Goal: Obtain resource: Download file/media

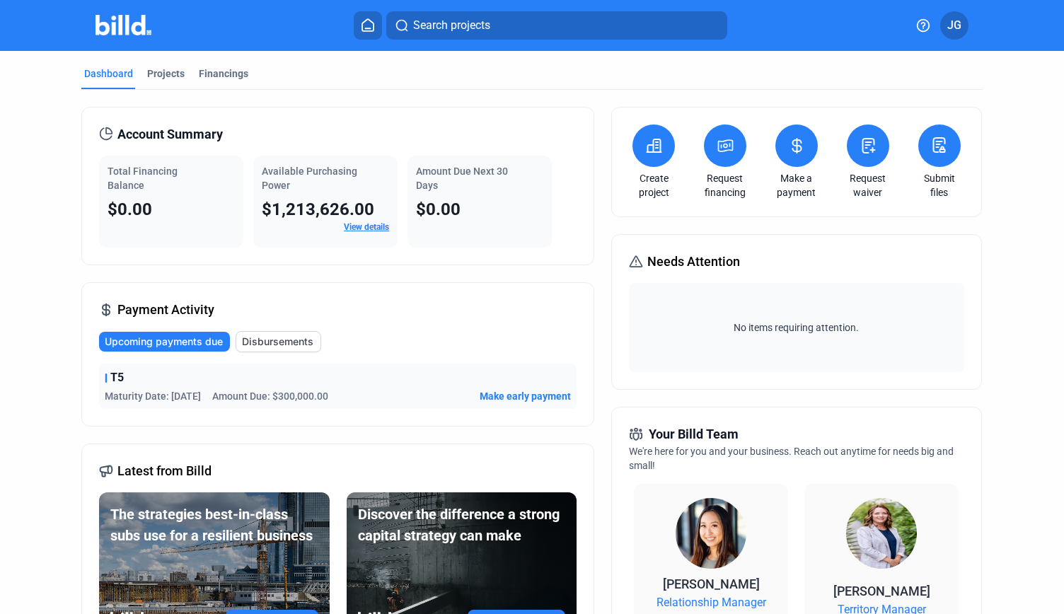
click at [112, 25] on img at bounding box center [124, 25] width 56 height 21
click at [118, 25] on img at bounding box center [124, 25] width 56 height 21
click at [163, 76] on div "Projects" at bounding box center [165, 74] width 37 height 14
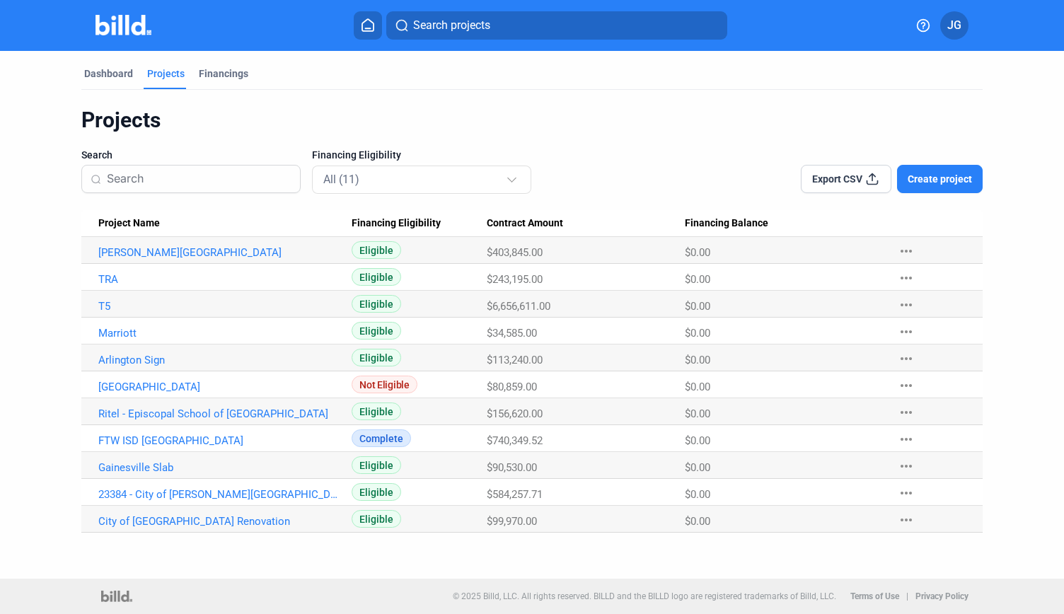
click at [101, 298] on Name "T5" at bounding box center [216, 304] width 270 height 27
click at [105, 301] on link "T5" at bounding box center [218, 306] width 240 height 13
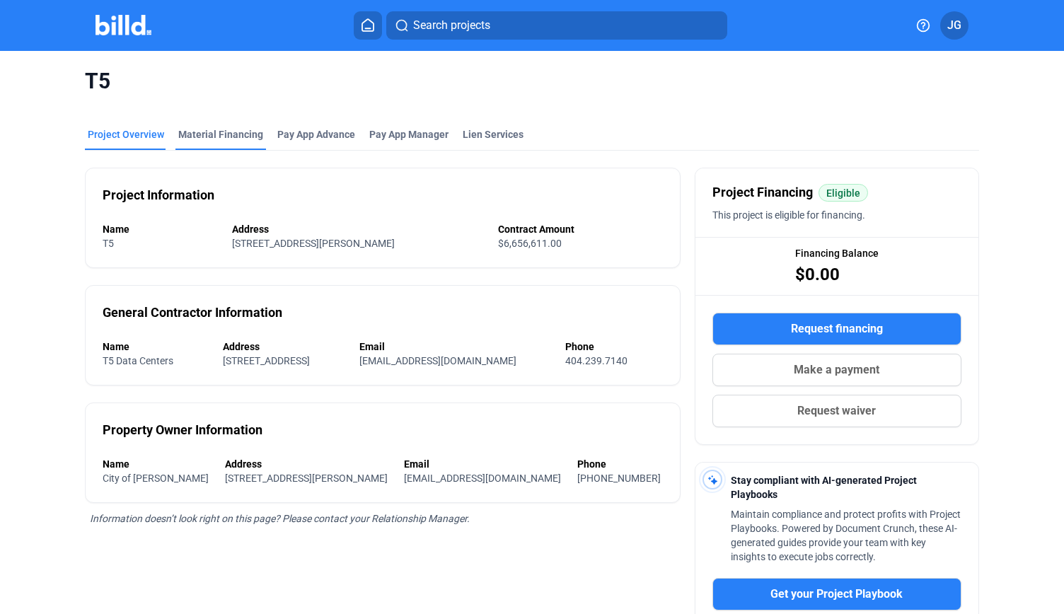
click at [225, 139] on div "Material Financing" at bounding box center [220, 134] width 85 height 14
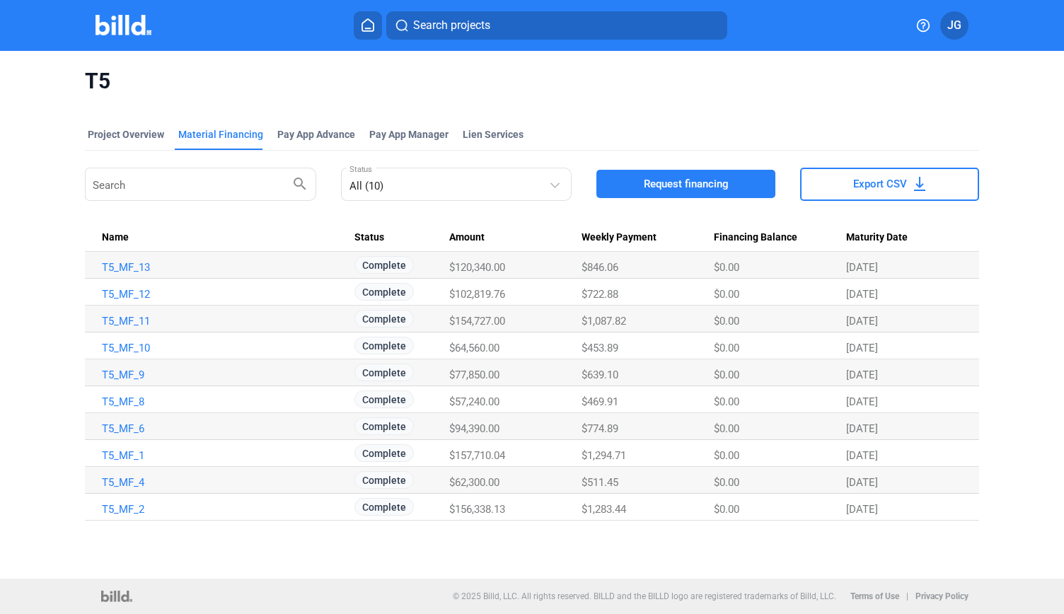
drag, startPoint x: 512, startPoint y: 268, endPoint x: 519, endPoint y: 337, distance: 69.7
click at [519, 337] on tbody "T5_MF_13 Complete $120,340.00 $846.06 $0.00 12/3/25 T5_MF_12 Complete $102,819.…" at bounding box center [532, 386] width 894 height 269
click at [519, 337] on td "$64,560.00" at bounding box center [515, 346] width 132 height 27
click at [140, 347] on link "T5_MF_10" at bounding box center [222, 348] width 240 height 13
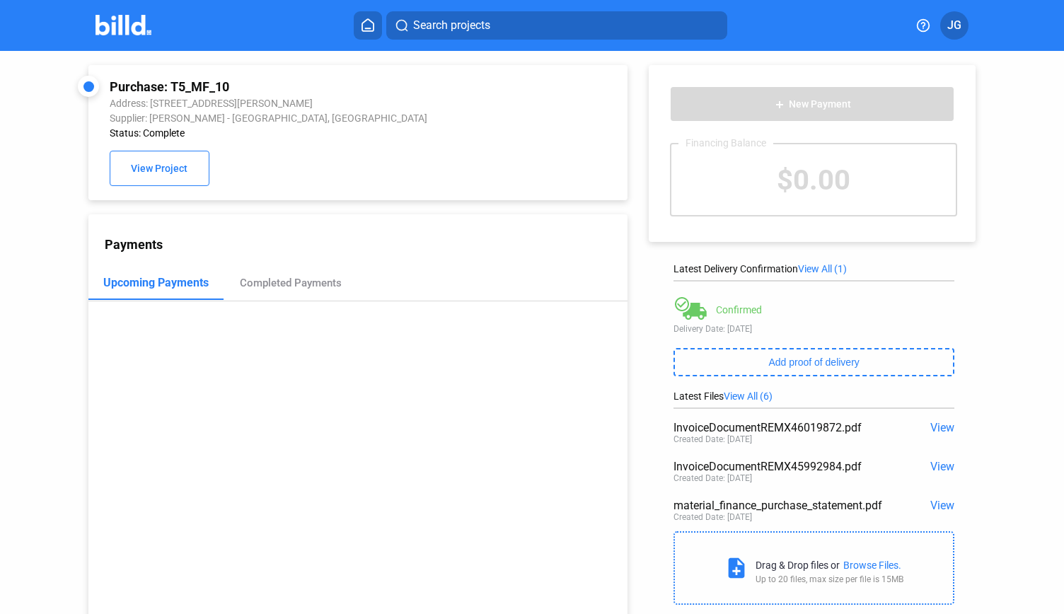
click at [930, 505] on span "View" at bounding box center [942, 505] width 24 height 13
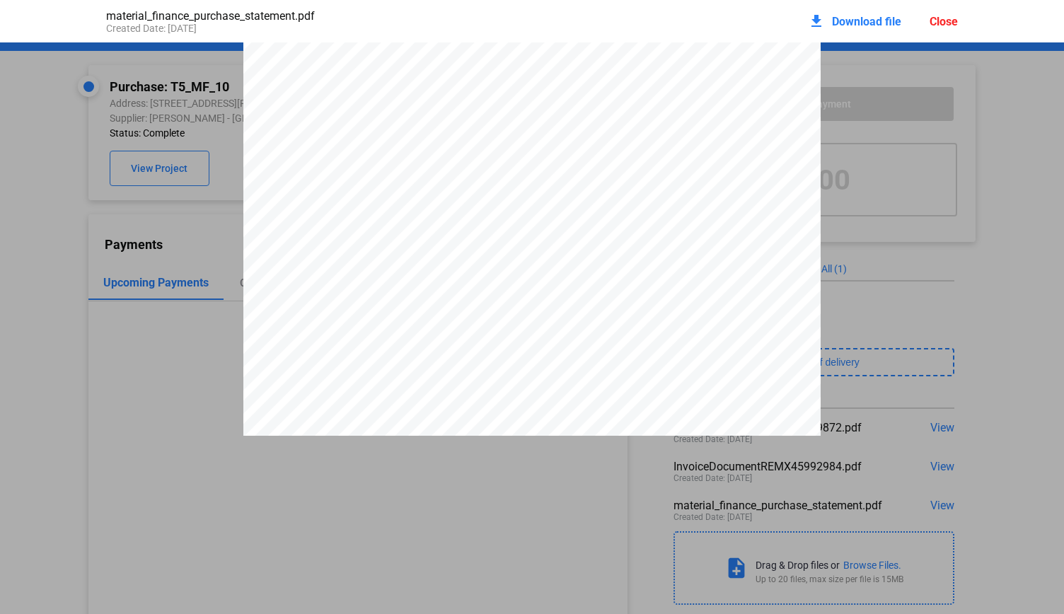
scroll to position [8051, 0]
click at [845, 25] on span "Download file" at bounding box center [866, 21] width 69 height 13
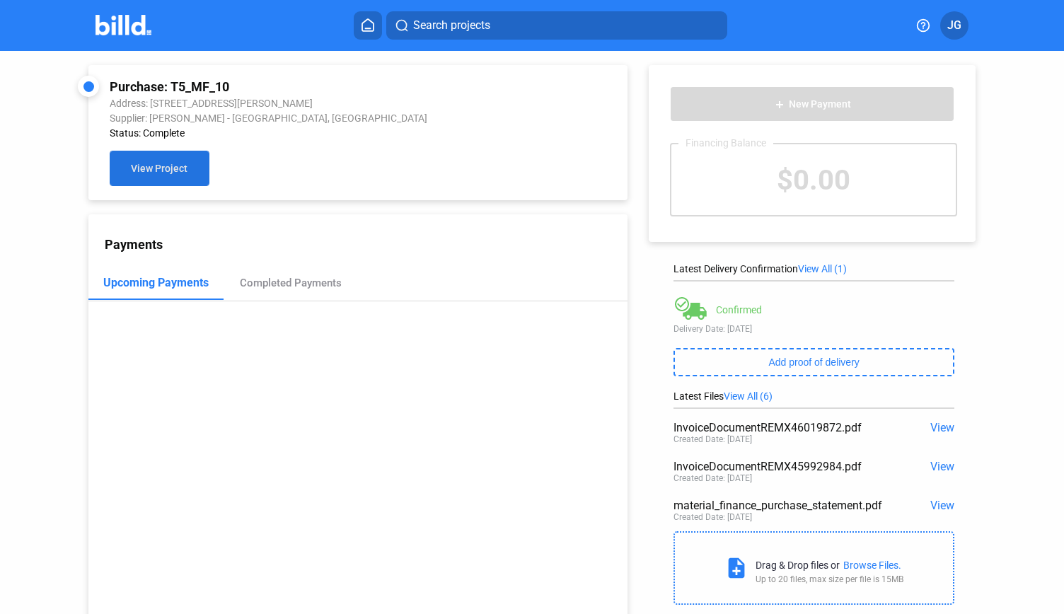
click at [153, 180] on button "View Project" at bounding box center [159, 168] width 99 height 35
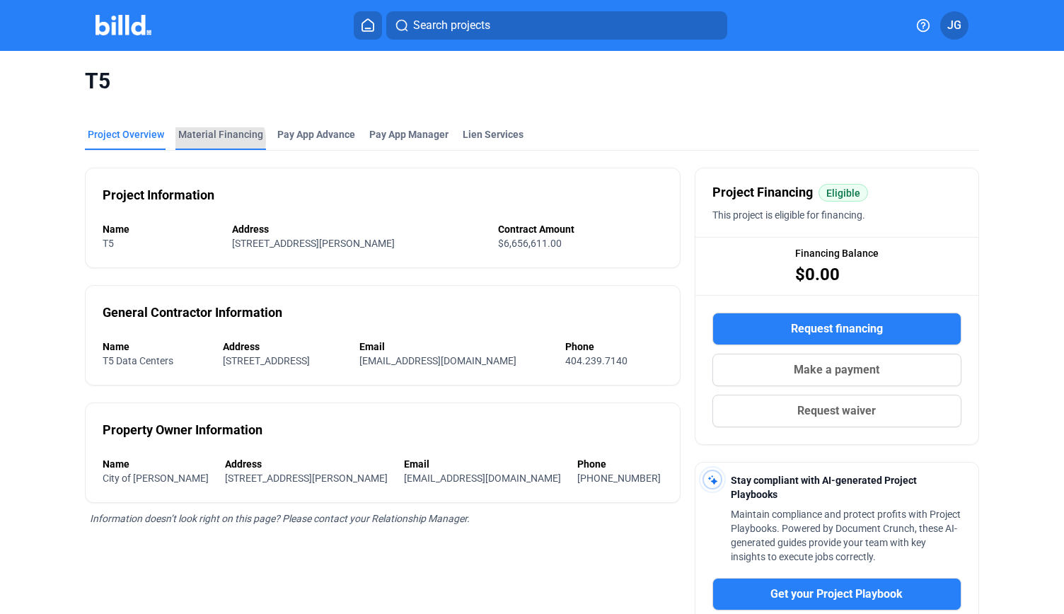
click at [213, 141] on div "Material Financing" at bounding box center [220, 134] width 85 height 14
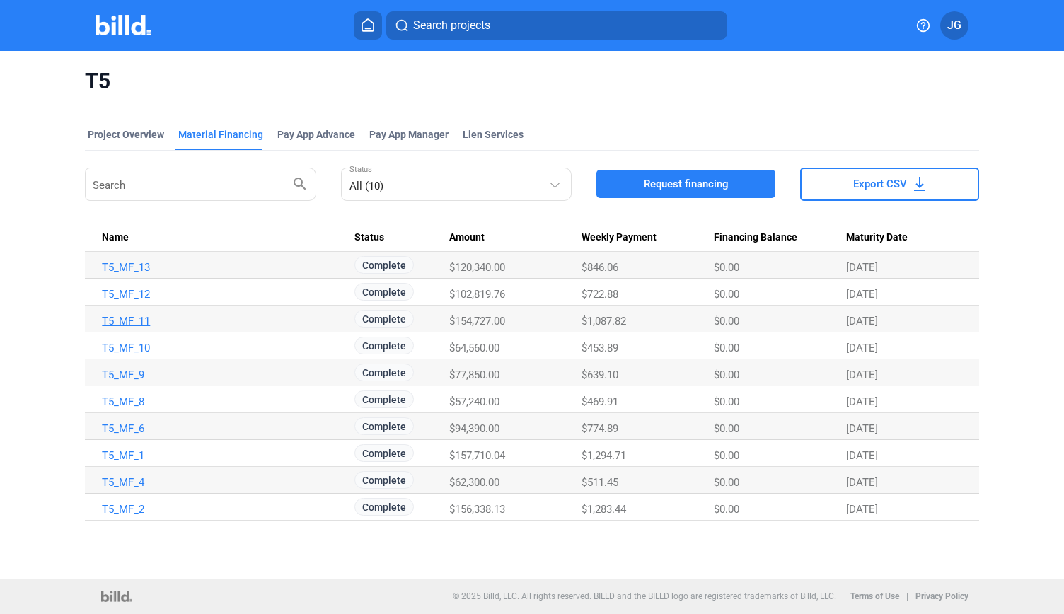
click at [111, 316] on link "T5_MF_11" at bounding box center [222, 321] width 240 height 13
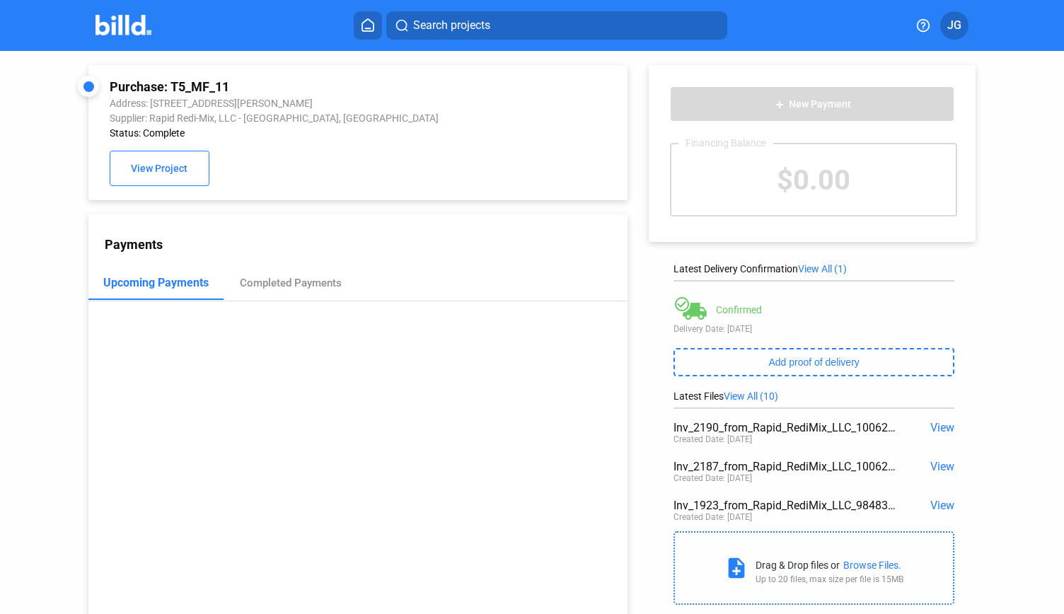
click at [755, 392] on span "View All (10)" at bounding box center [751, 396] width 54 height 11
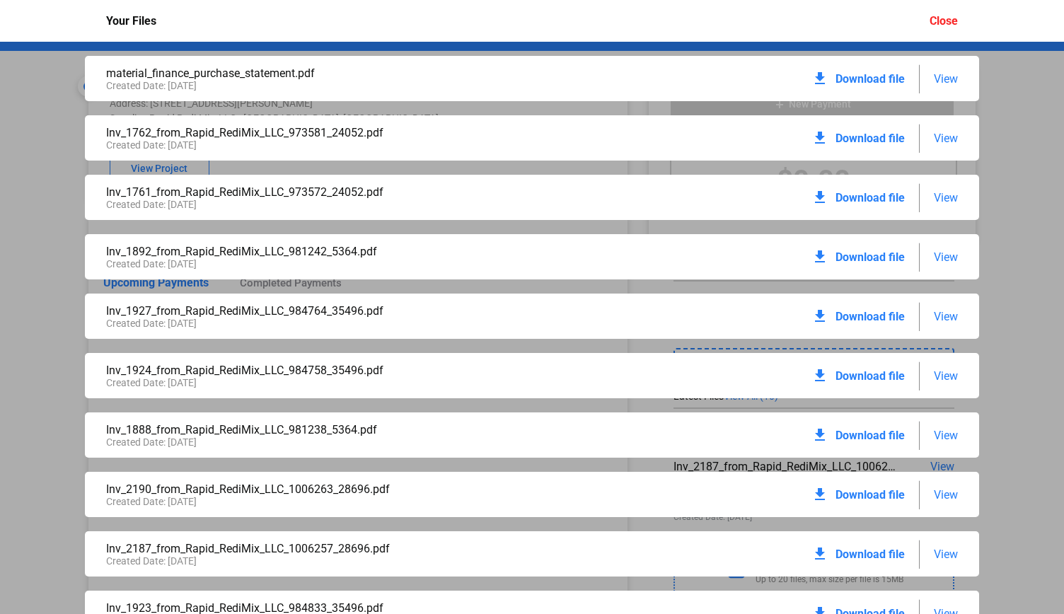
click at [936, 72] on span "View" at bounding box center [946, 78] width 24 height 13
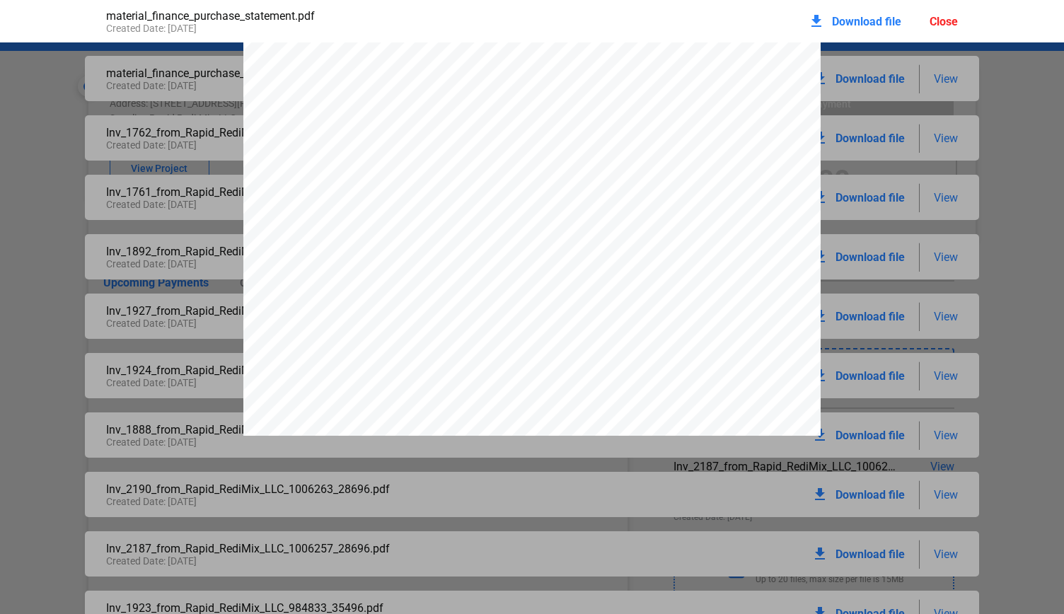
scroll to position [10897, 0]
click at [838, 21] on span "Download file" at bounding box center [866, 21] width 69 height 13
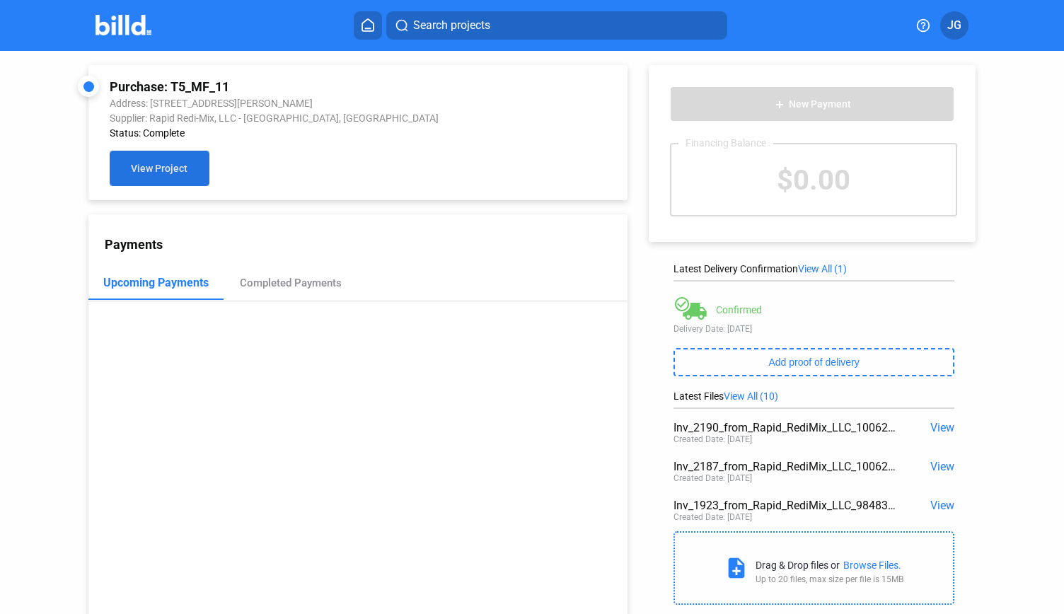
click at [159, 180] on button "View Project" at bounding box center [159, 168] width 99 height 35
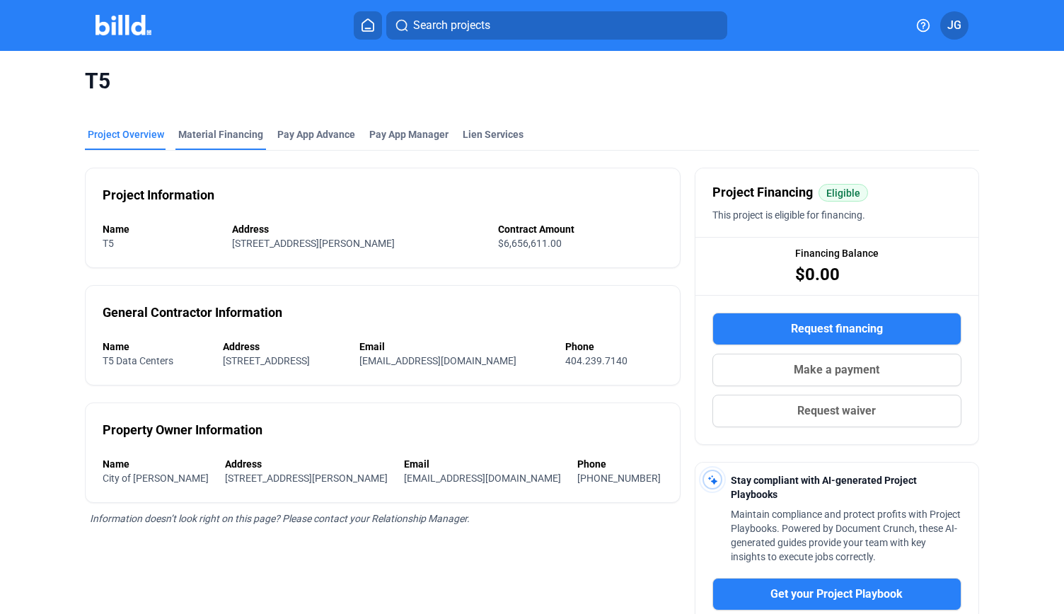
click at [207, 139] on div "Material Financing" at bounding box center [220, 134] width 85 height 14
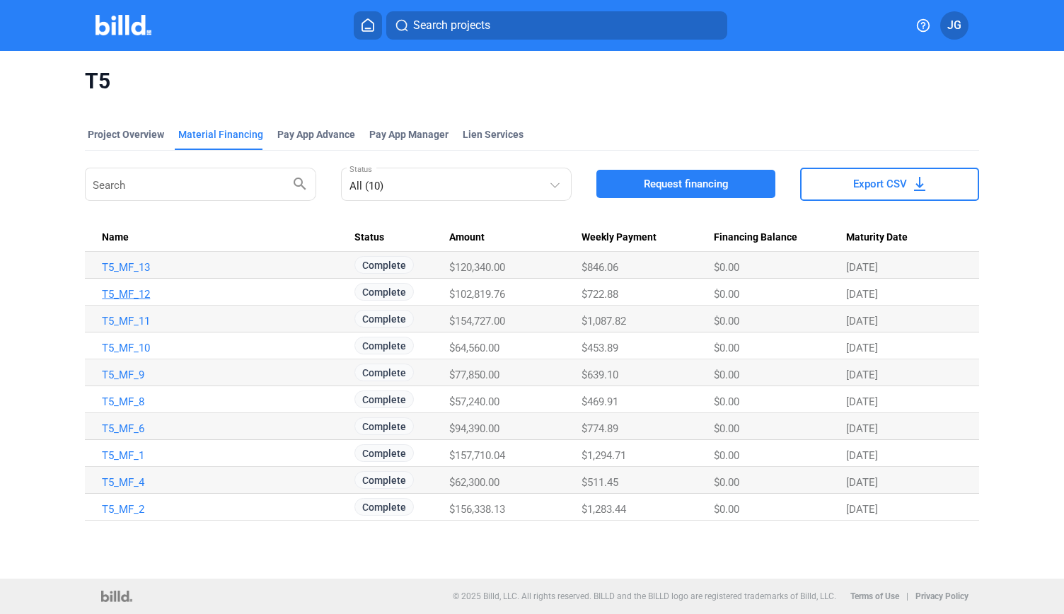
click at [141, 299] on link "T5_MF_12" at bounding box center [222, 294] width 240 height 13
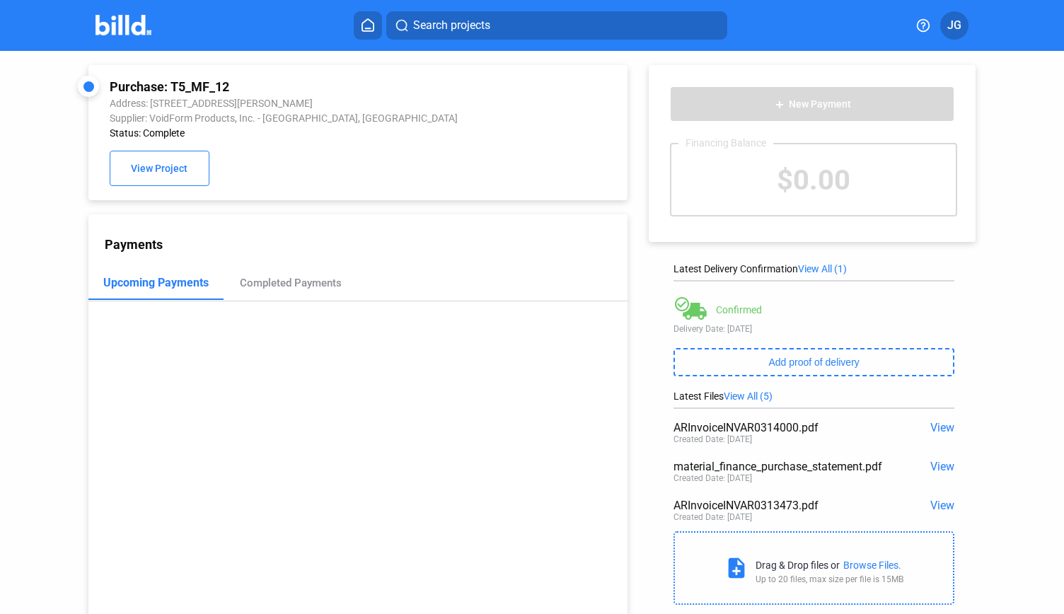
click at [930, 462] on span "View" at bounding box center [942, 466] width 24 height 13
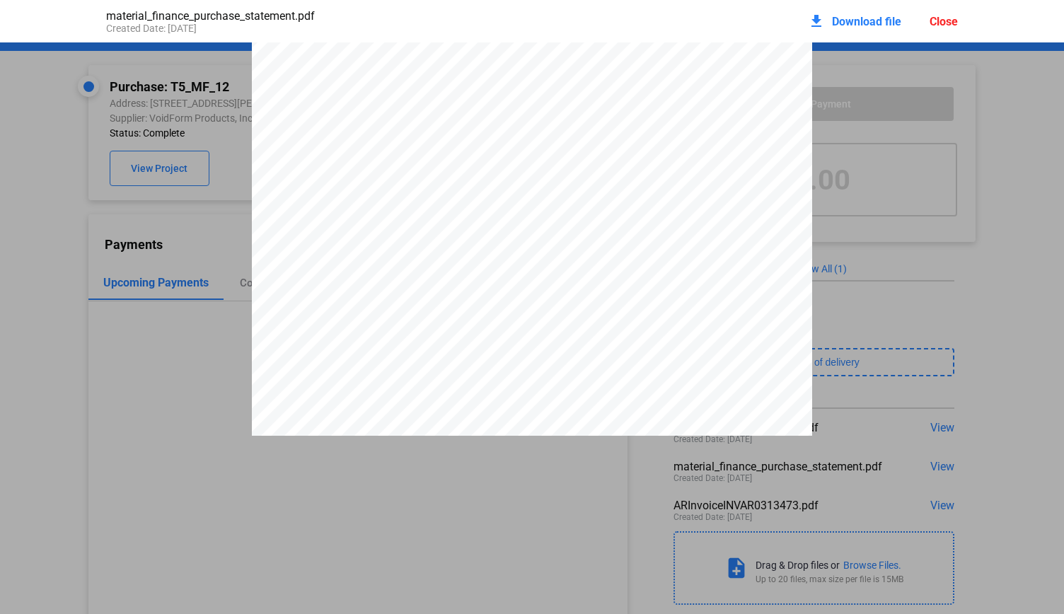
scroll to position [5221, 0]
click at [862, 25] on span "Download file" at bounding box center [866, 21] width 69 height 13
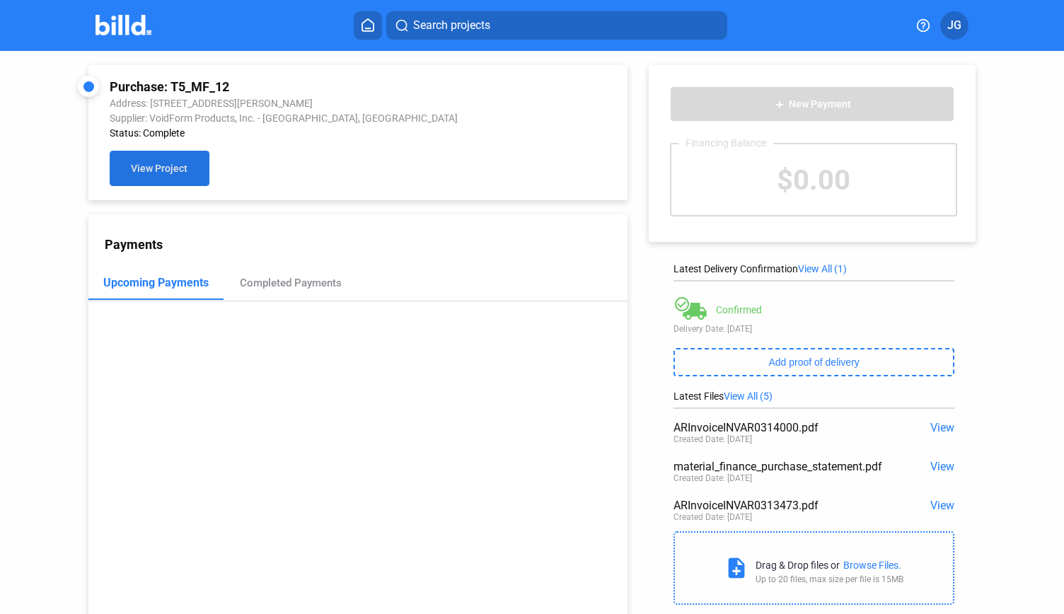
click at [162, 163] on button "View Project" at bounding box center [159, 168] width 99 height 35
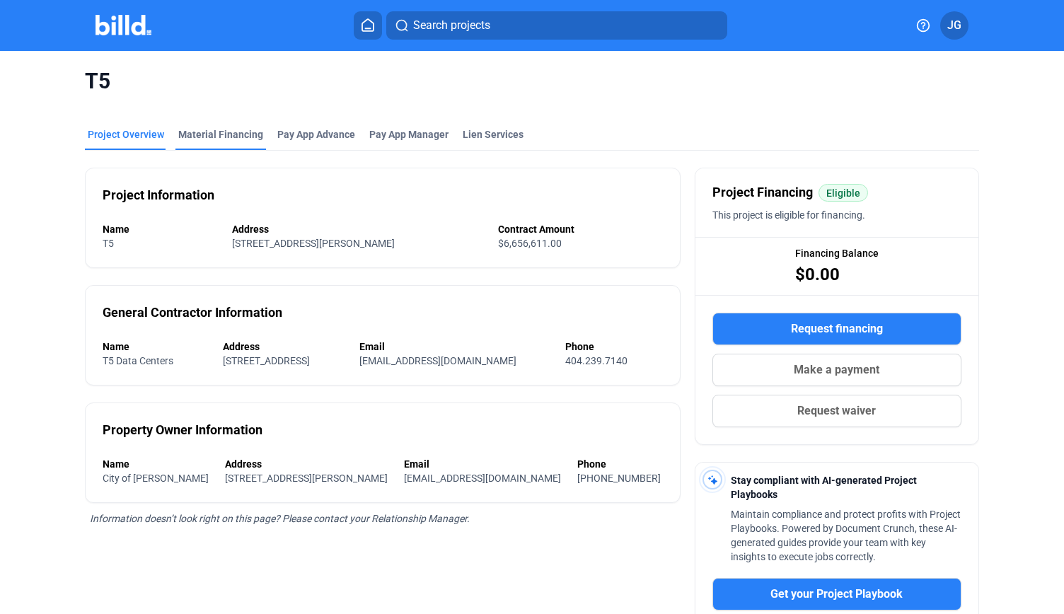
click at [213, 135] on div "Material Financing" at bounding box center [220, 134] width 85 height 14
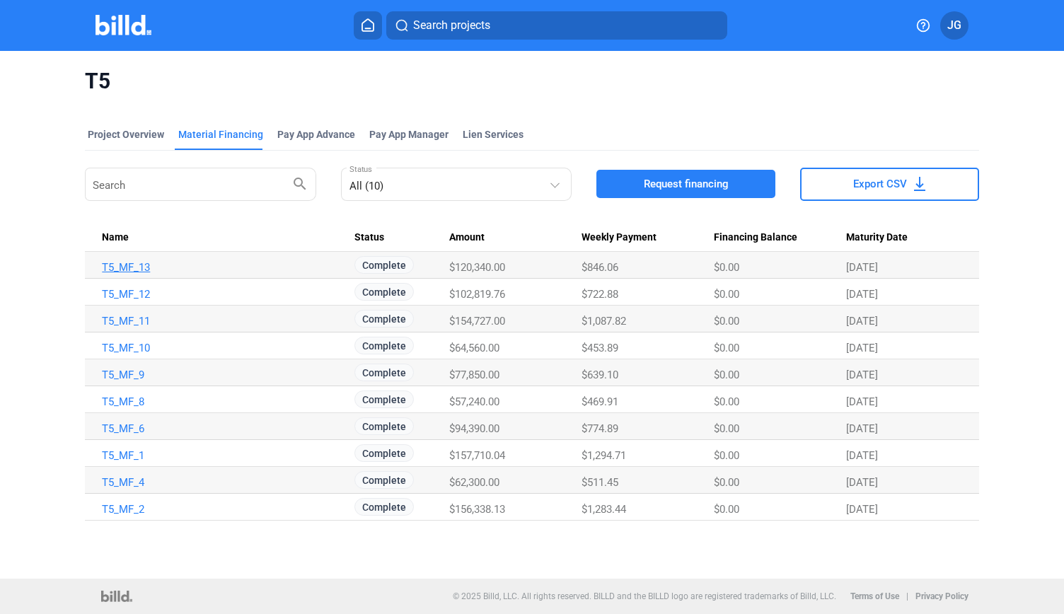
click at [137, 265] on link "T5_MF_13" at bounding box center [222, 267] width 240 height 13
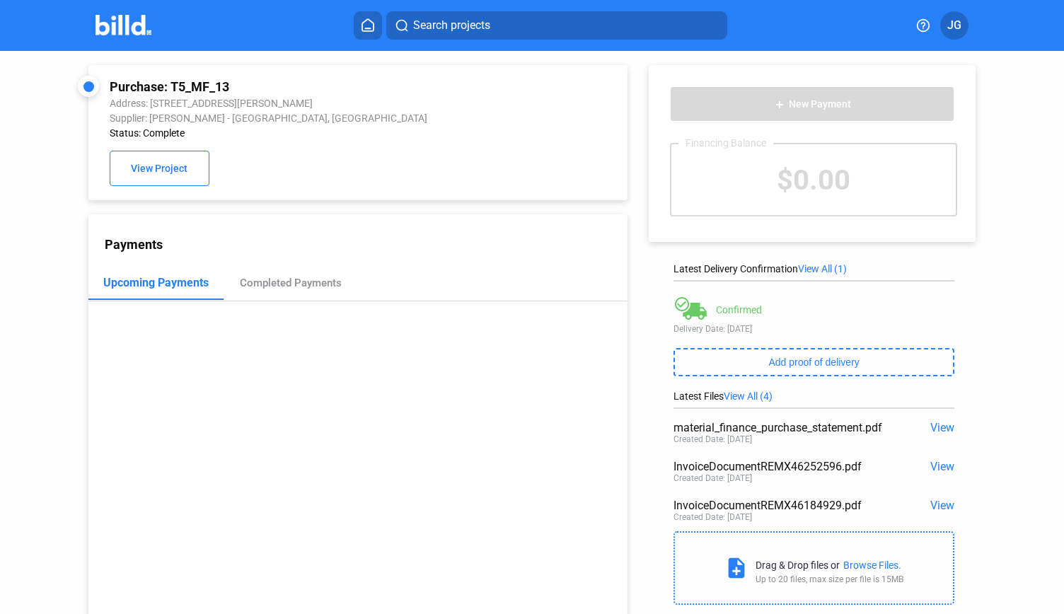
click at [930, 429] on span "View" at bounding box center [942, 427] width 24 height 13
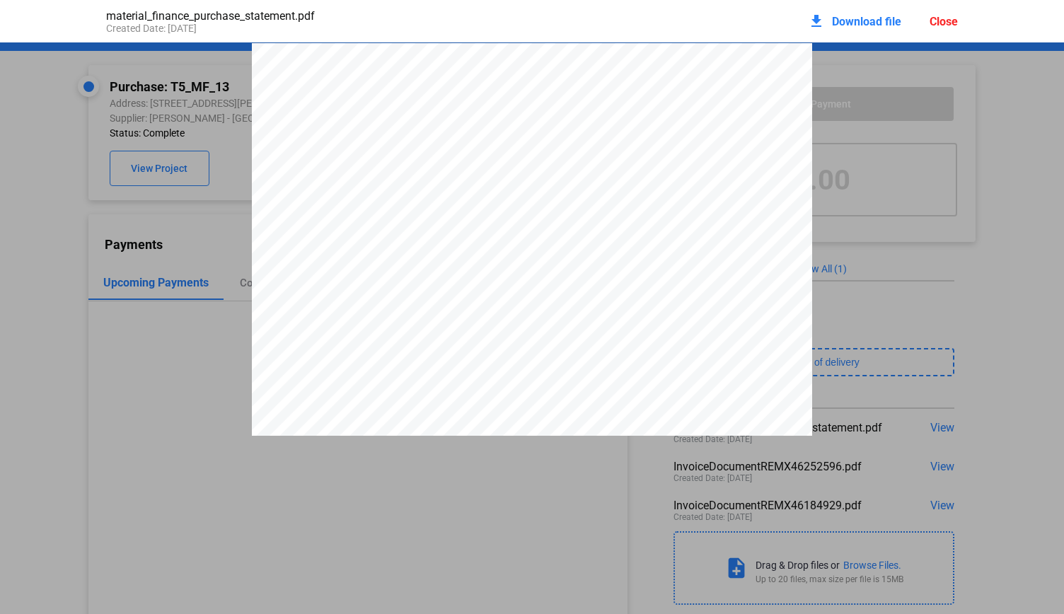
scroll to position [7, 0]
click at [864, 28] on div "download Download file" at bounding box center [854, 21] width 93 height 31
